Goal: Task Accomplishment & Management: Complete application form

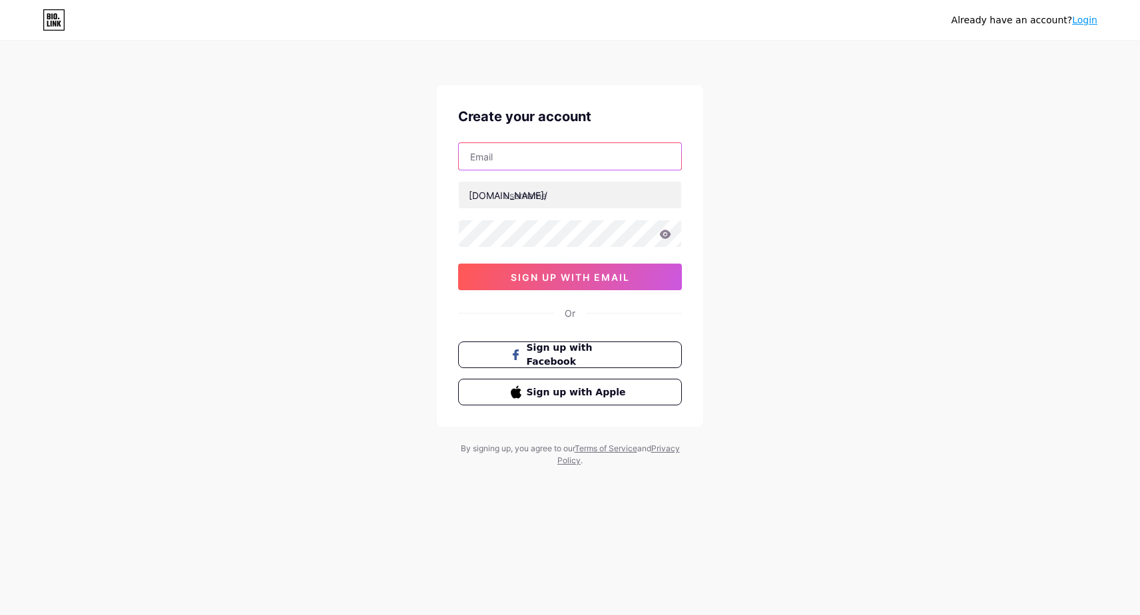
click at [496, 168] on input "text" at bounding box center [570, 156] width 222 height 27
type input "[EMAIL_ADDRESS][DOMAIN_NAME]"
click at [549, 191] on input "endoedno" at bounding box center [570, 195] width 222 height 27
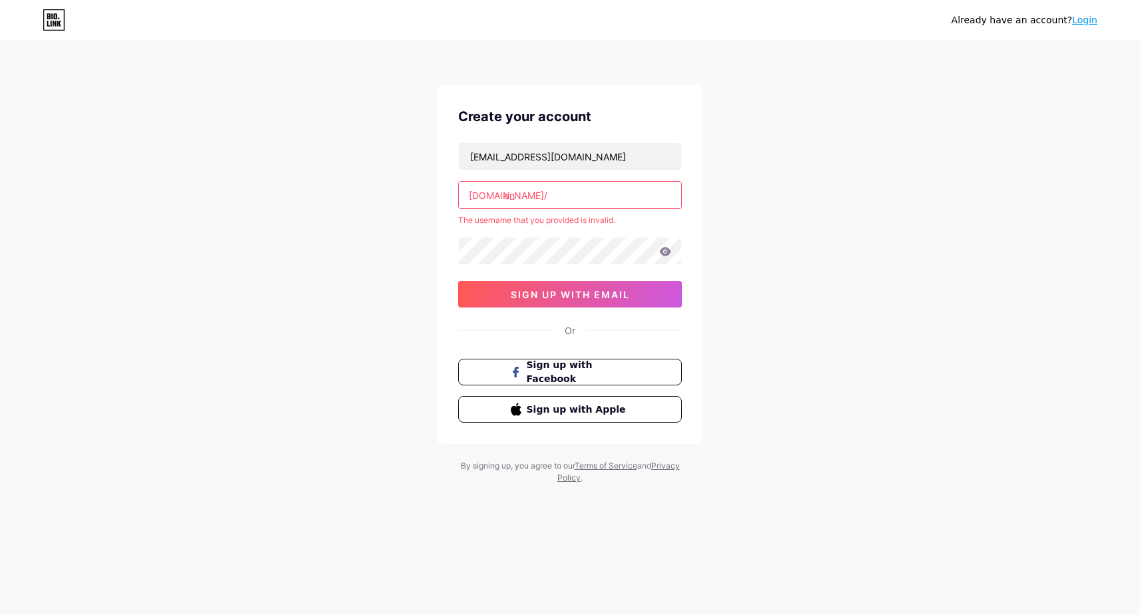
type input "e"
click at [553, 196] on input "text" at bounding box center [570, 195] width 222 height 27
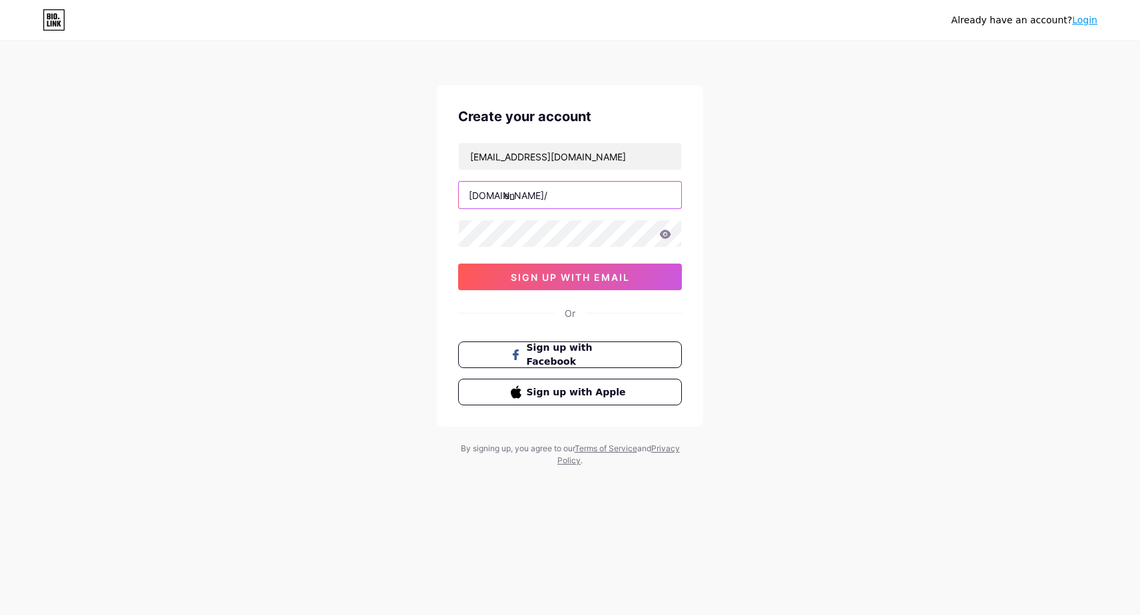
type input "e"
type input "endo"
click at [845, 284] on div "Already have an account? Login Create your account [EMAIL_ADDRESS][DOMAIN_NAME]…" at bounding box center [570, 254] width 1140 height 509
click at [575, 276] on span "sign up with email" at bounding box center [570, 277] width 119 height 11
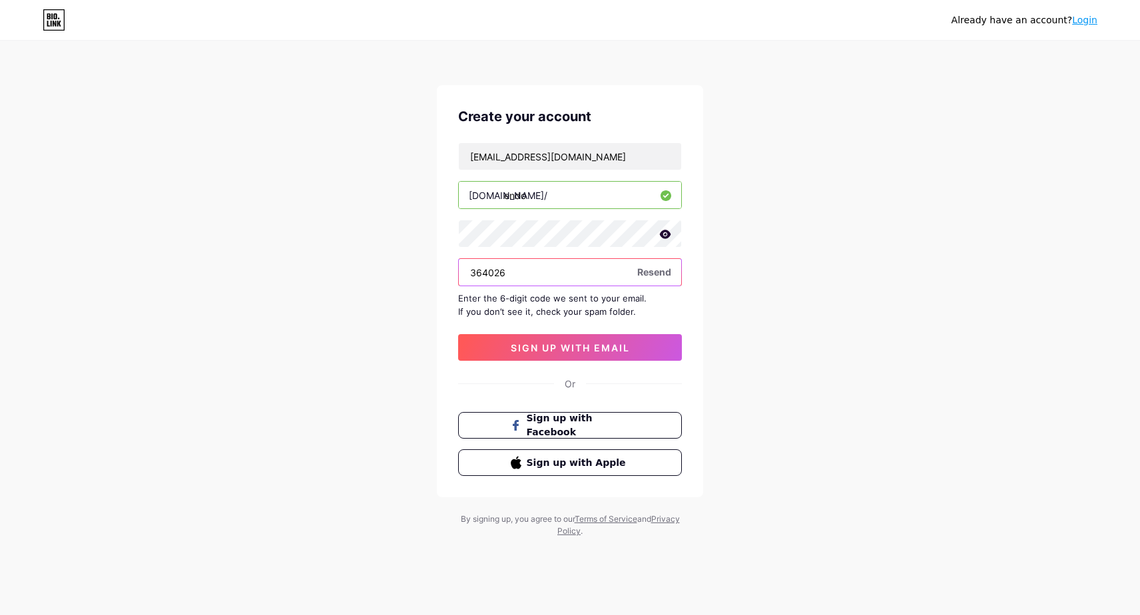
type input "364026"
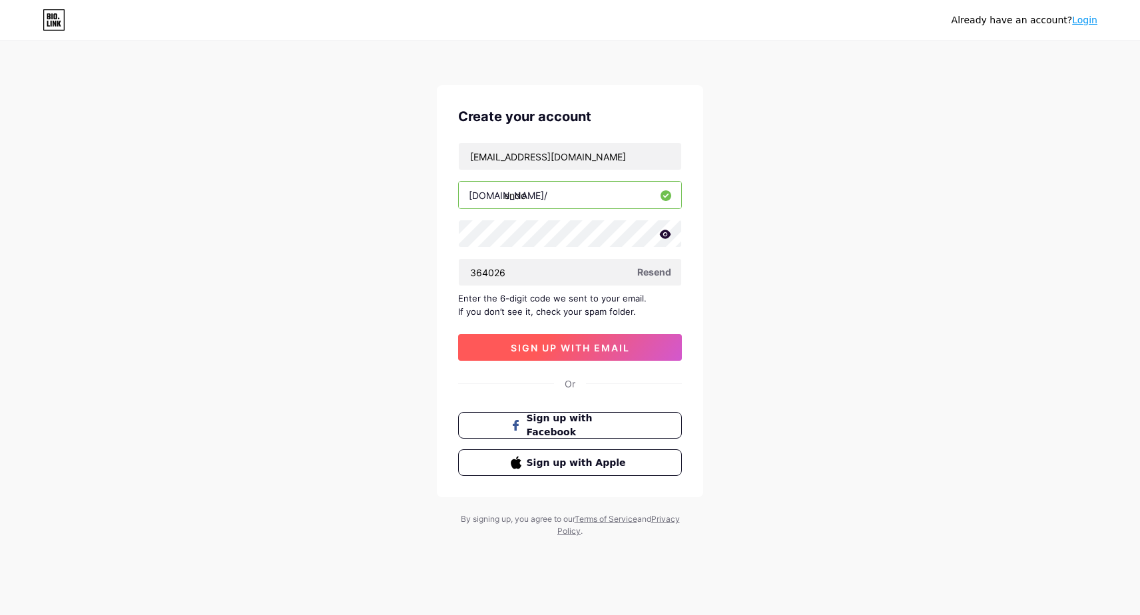
click at [553, 347] on span "sign up with email" at bounding box center [570, 347] width 119 height 11
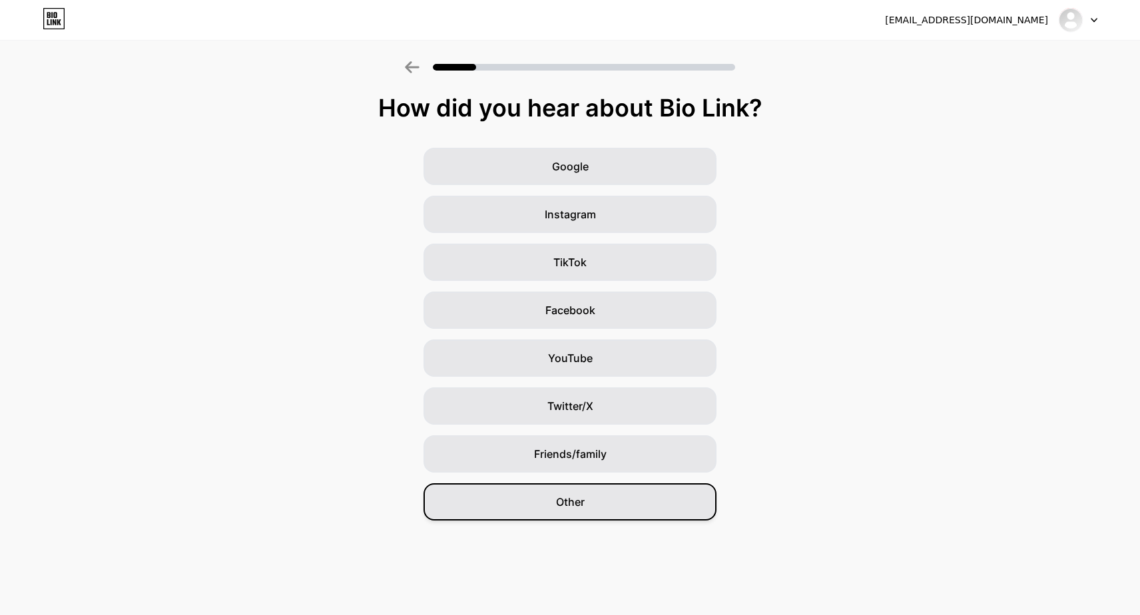
click at [566, 497] on span "Other" at bounding box center [570, 502] width 29 height 16
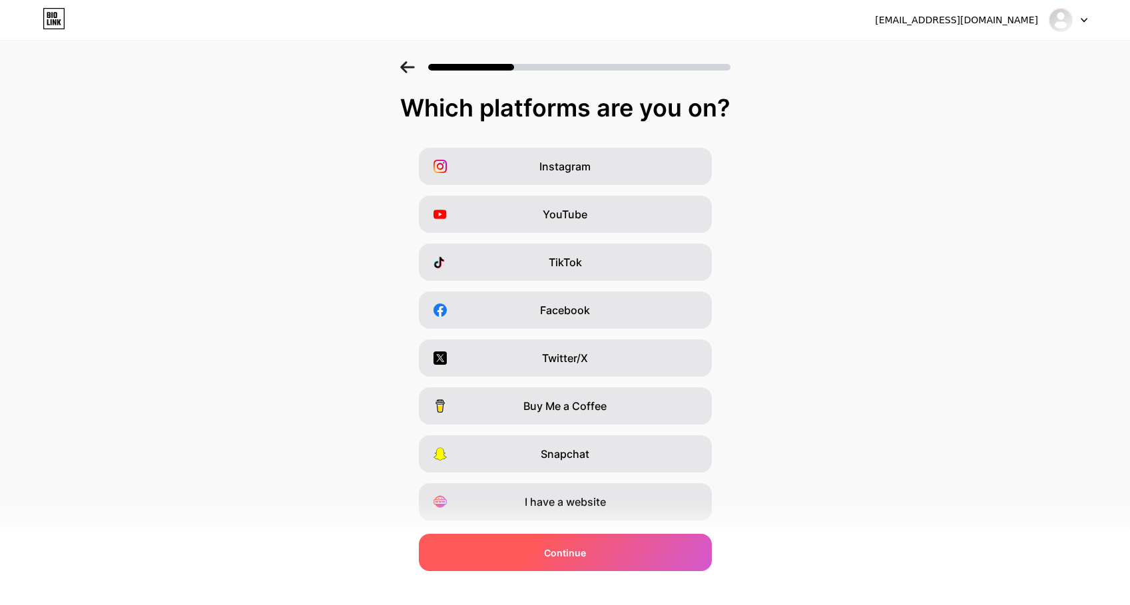
click at [601, 561] on div "Continue" at bounding box center [565, 552] width 293 height 37
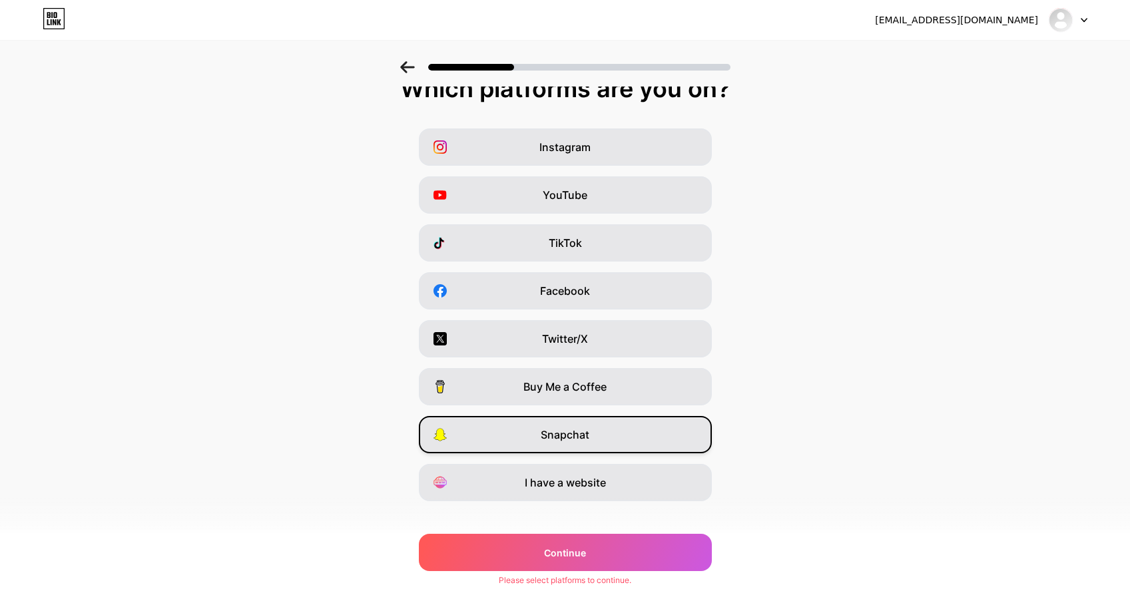
scroll to position [35, 0]
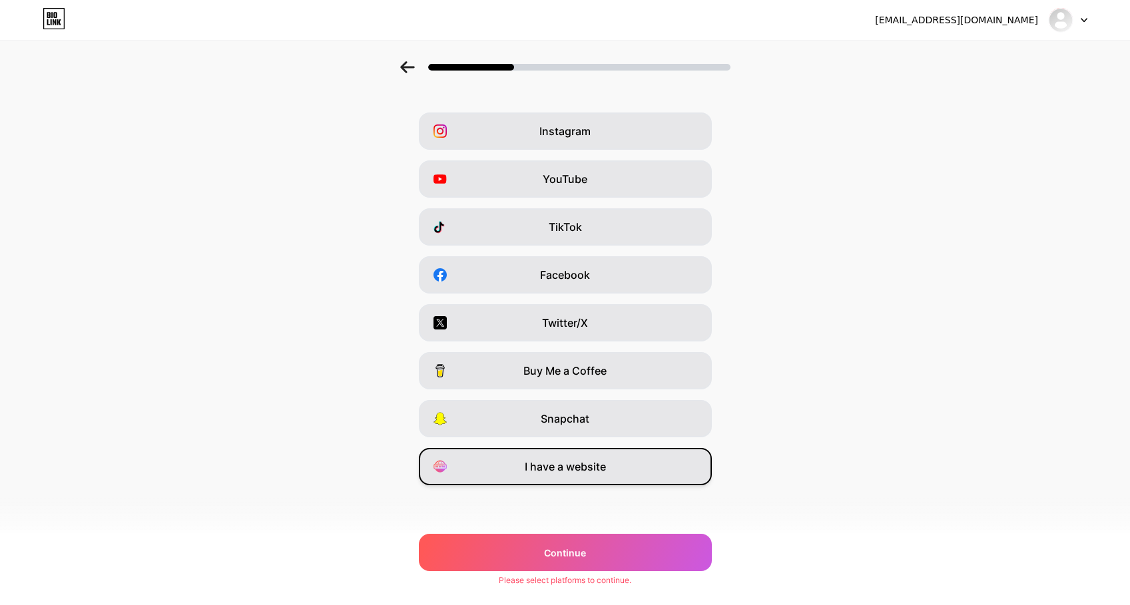
click at [603, 476] on div "I have a website" at bounding box center [565, 466] width 293 height 37
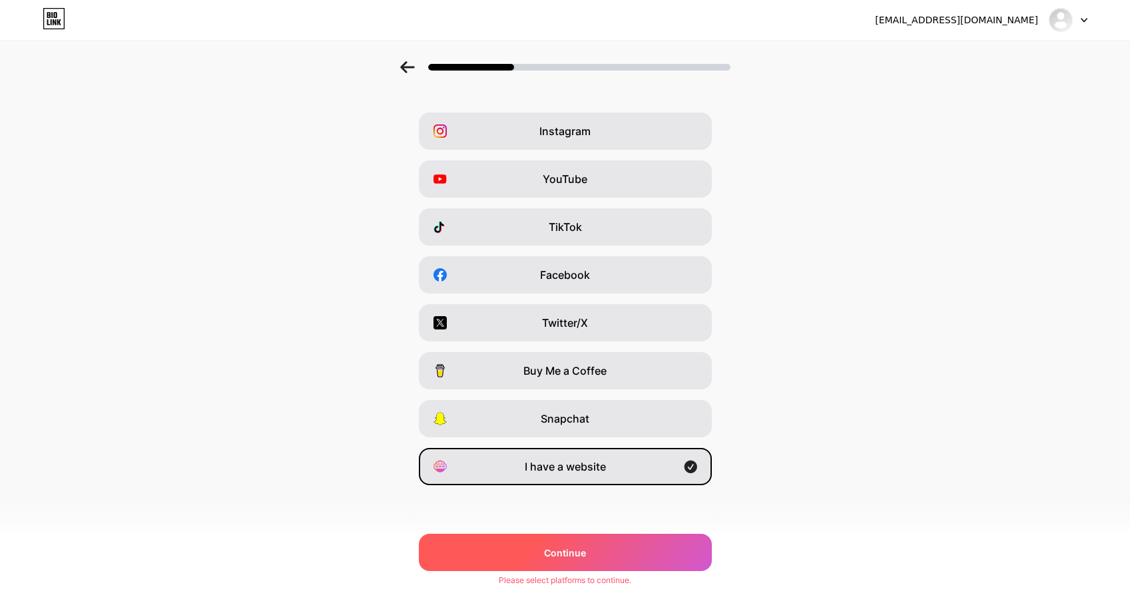
click at [597, 551] on div "Continue" at bounding box center [565, 552] width 293 height 37
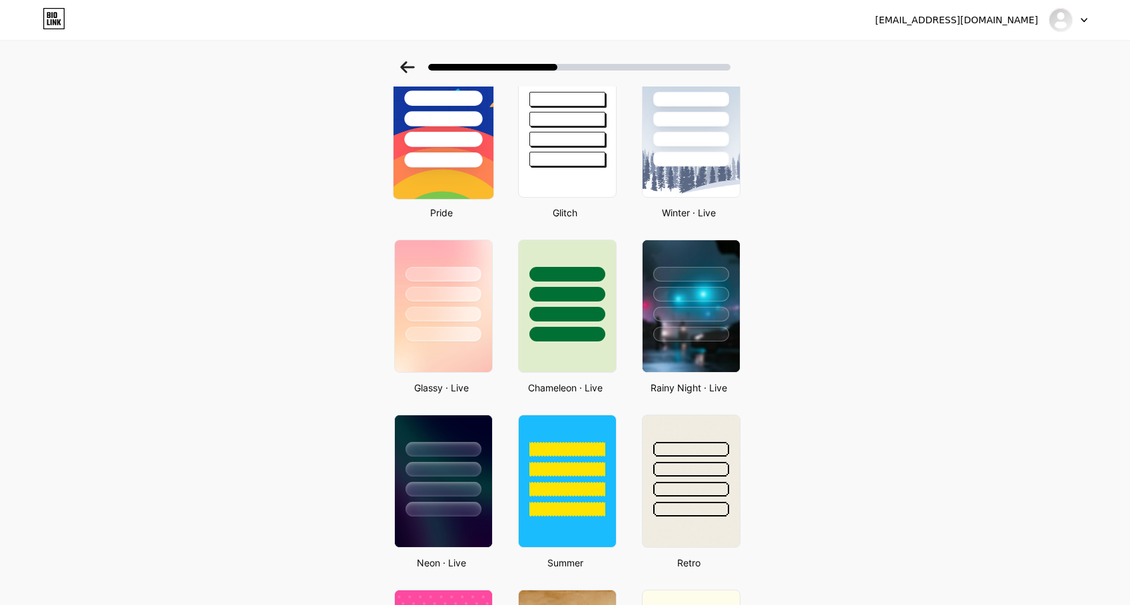
scroll to position [266, 0]
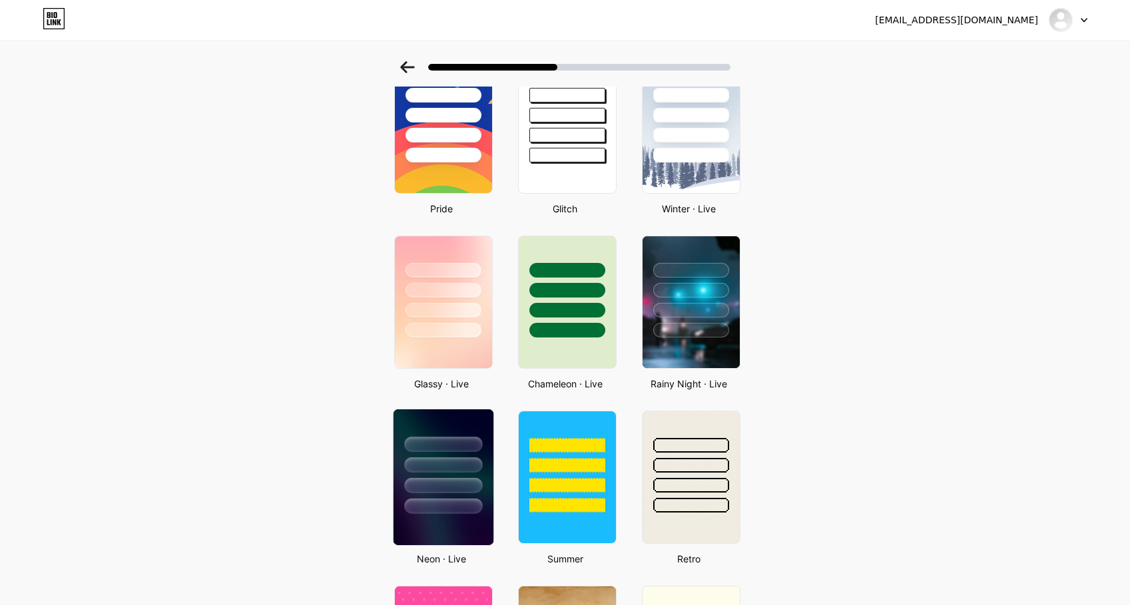
click at [430, 471] on div at bounding box center [443, 464] width 78 height 15
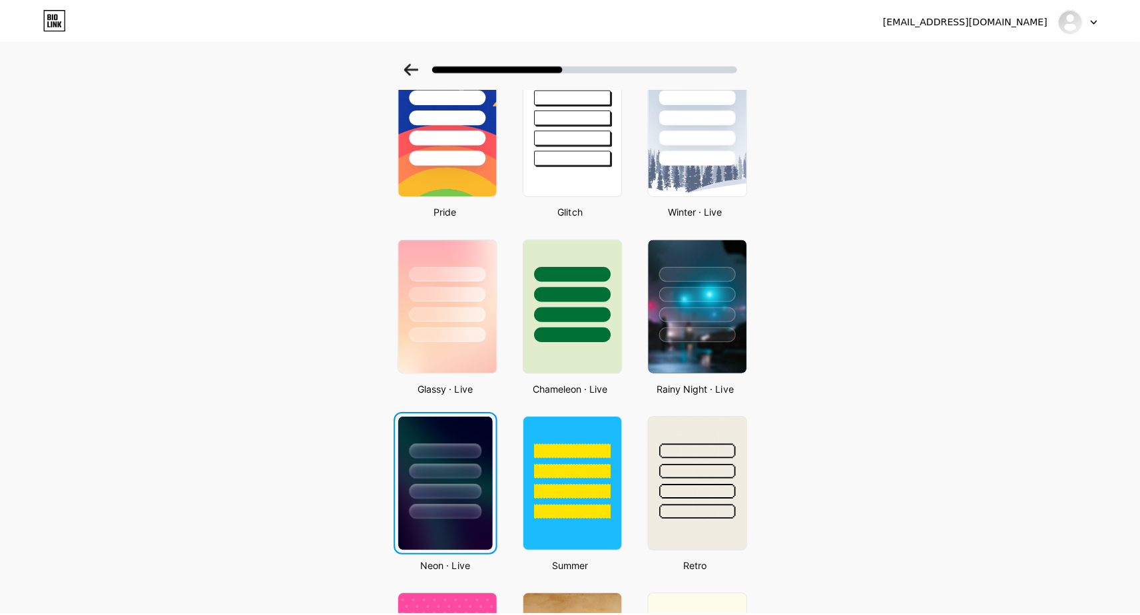
scroll to position [0, 0]
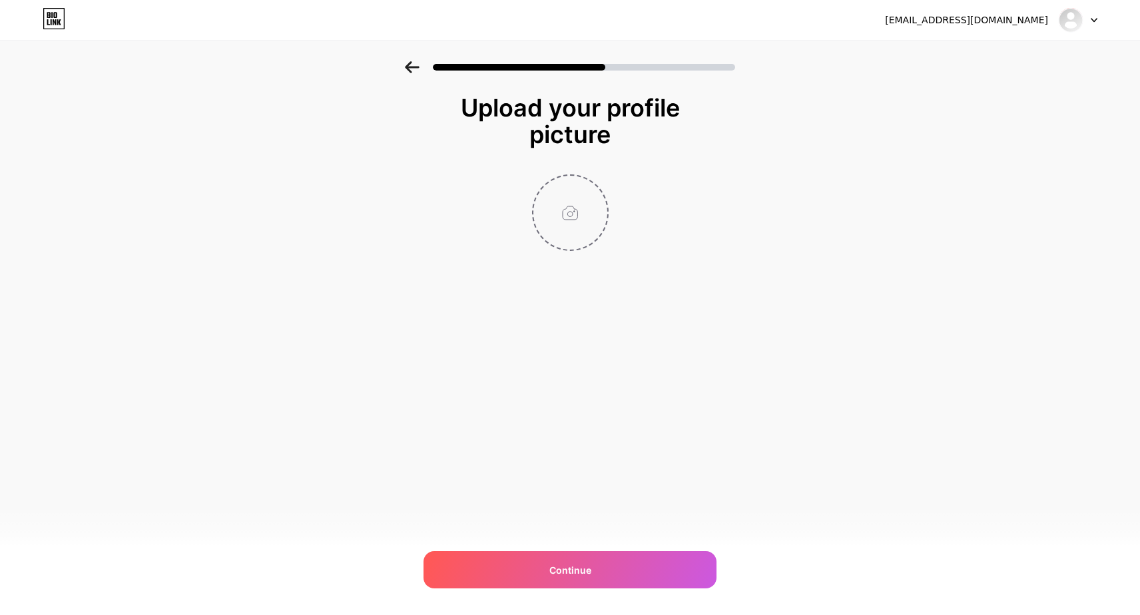
click at [561, 226] on input "file" at bounding box center [570, 213] width 74 height 74
type input "C:\fakepath\EndoPP.png"
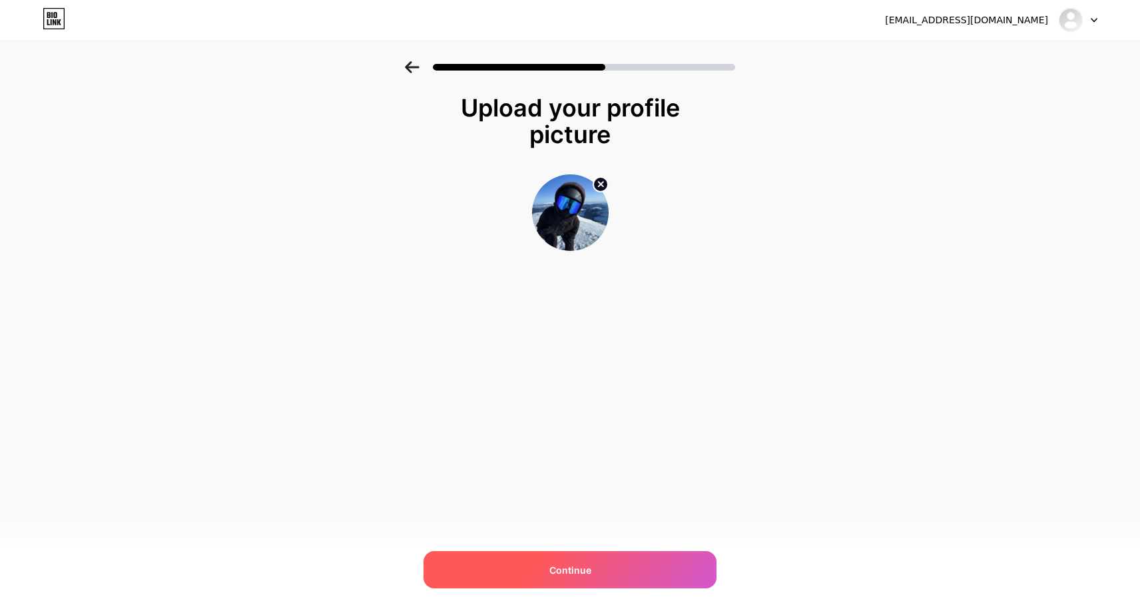
click at [604, 564] on div "Continue" at bounding box center [569, 569] width 293 height 37
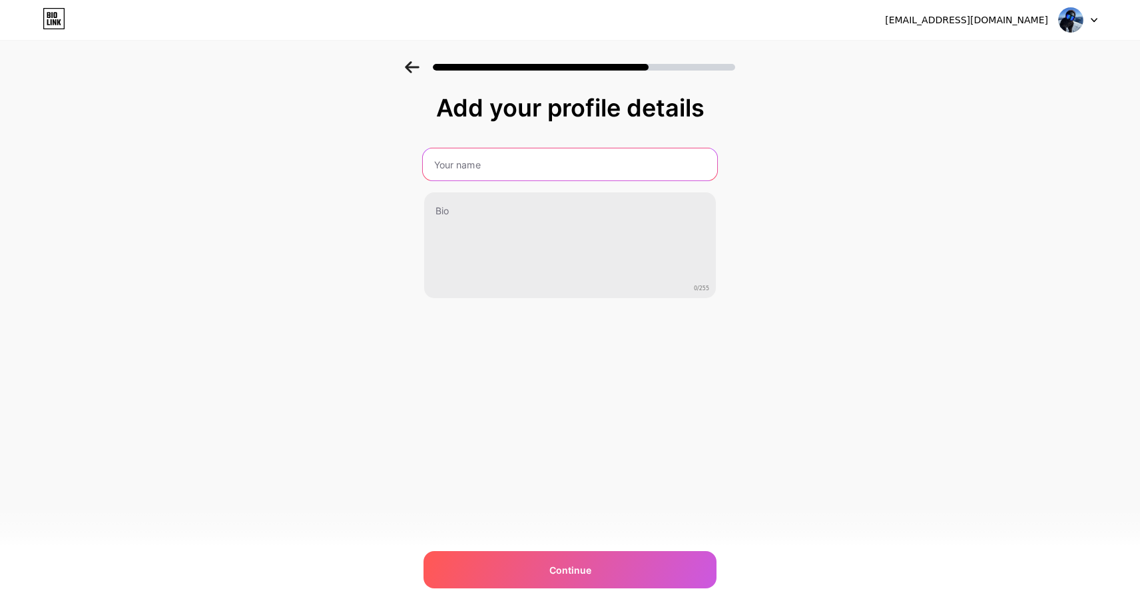
click at [515, 162] on input "text" at bounding box center [570, 164] width 294 height 32
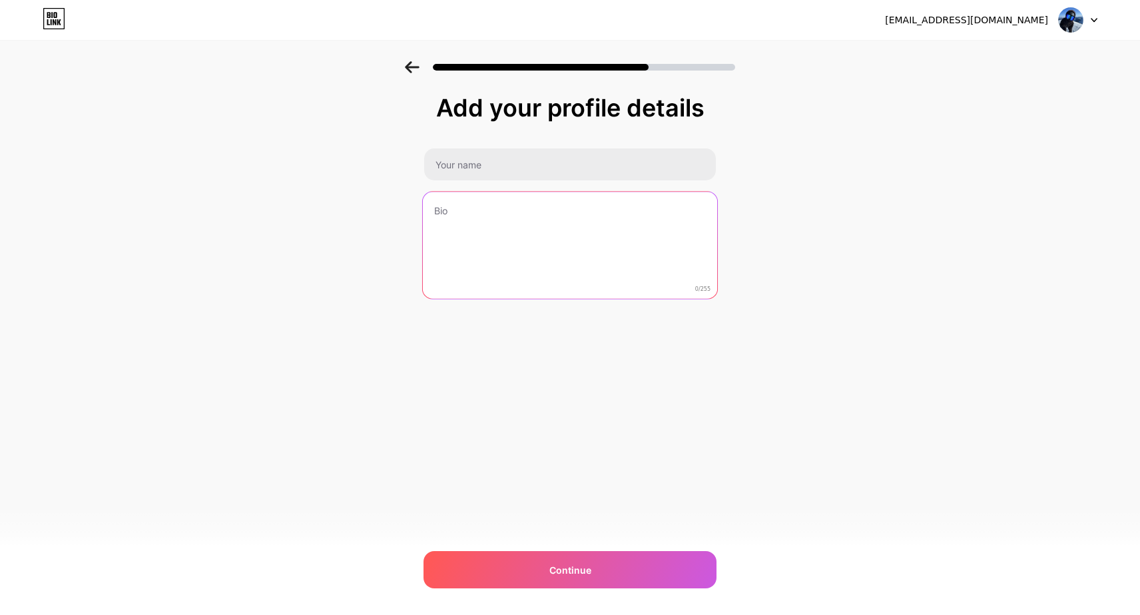
click at [467, 210] on textarea at bounding box center [570, 246] width 294 height 109
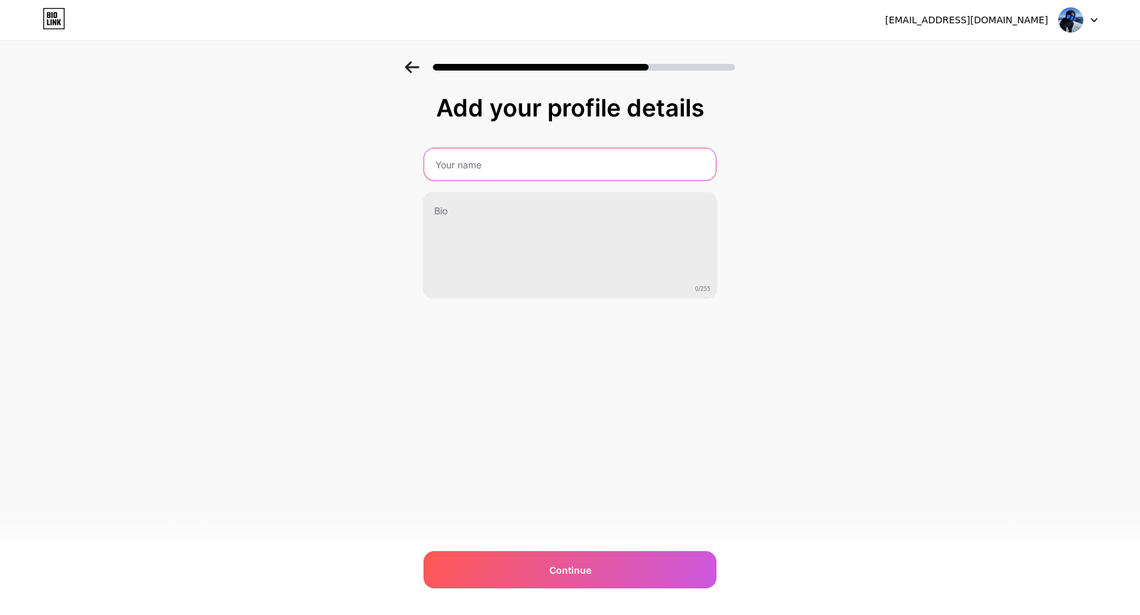
drag, startPoint x: 493, startPoint y: 177, endPoint x: 506, endPoint y: 172, distance: 14.3
click at [501, 173] on input "text" at bounding box center [570, 164] width 292 height 32
click at [1094, 19] on icon at bounding box center [1093, 20] width 7 height 5
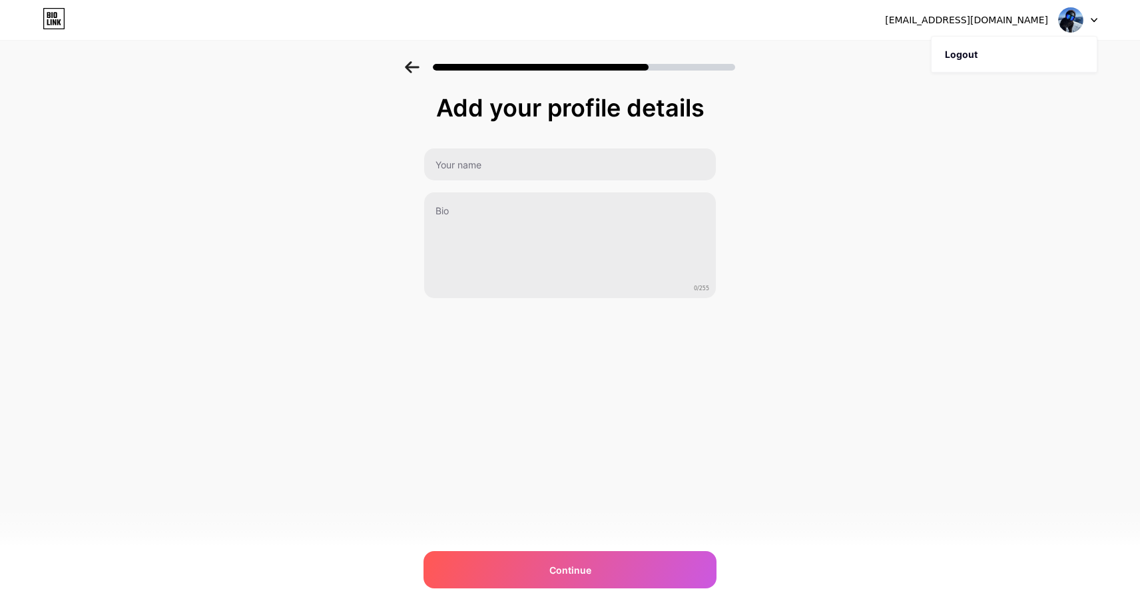
click at [992, 126] on div "Add your profile details 0/255 Continue Error" at bounding box center [570, 213] width 1140 height 304
drag, startPoint x: 551, startPoint y: 170, endPoint x: 543, endPoint y: 170, distance: 8.0
click at [545, 170] on input "text" at bounding box center [570, 164] width 294 height 32
